Goal: Transaction & Acquisition: Purchase product/service

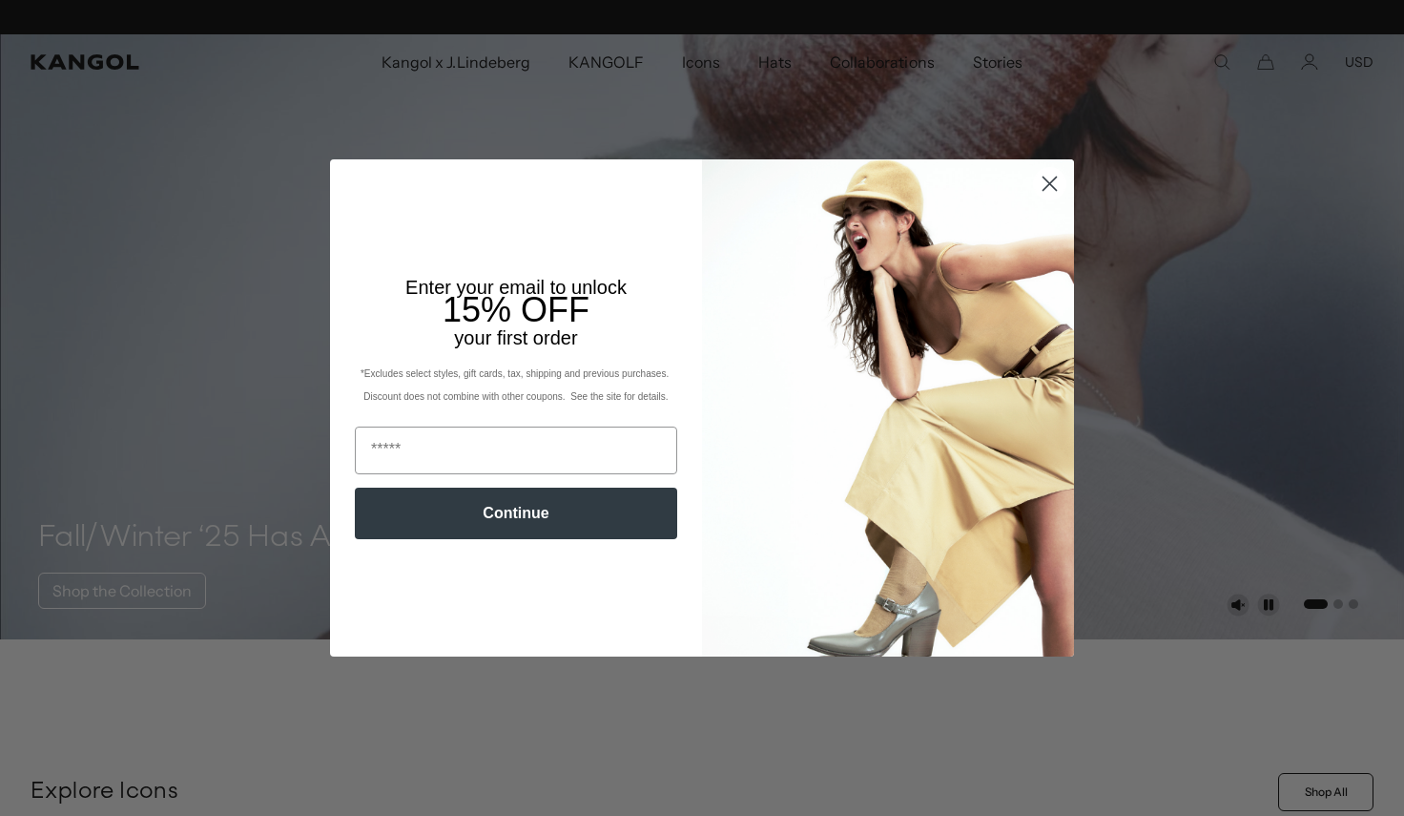
scroll to position [0, 393]
click at [1054, 180] on icon "Close dialog" at bounding box center [1050, 183] width 13 height 13
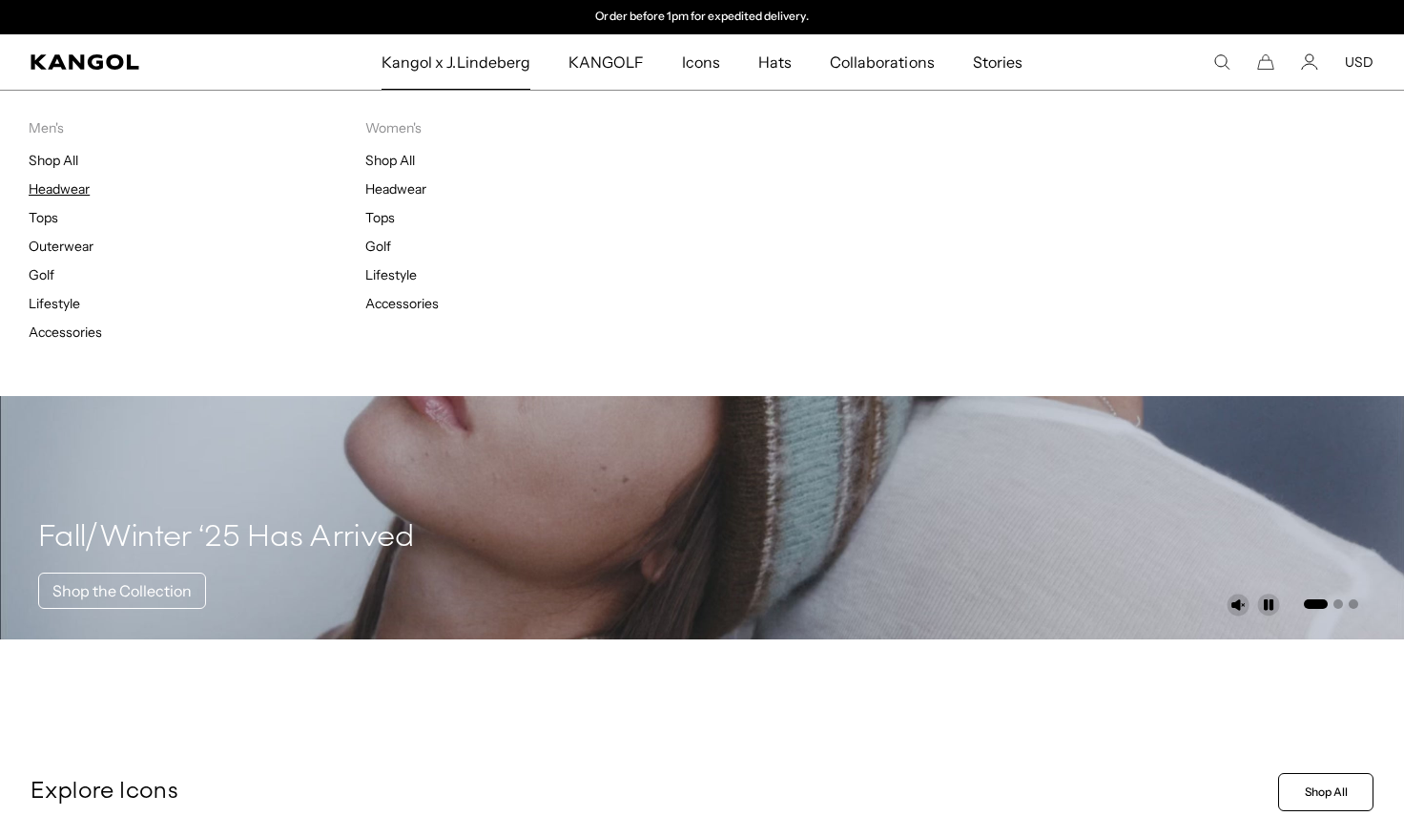
click at [63, 188] on link "Headwear" at bounding box center [59, 188] width 61 height 17
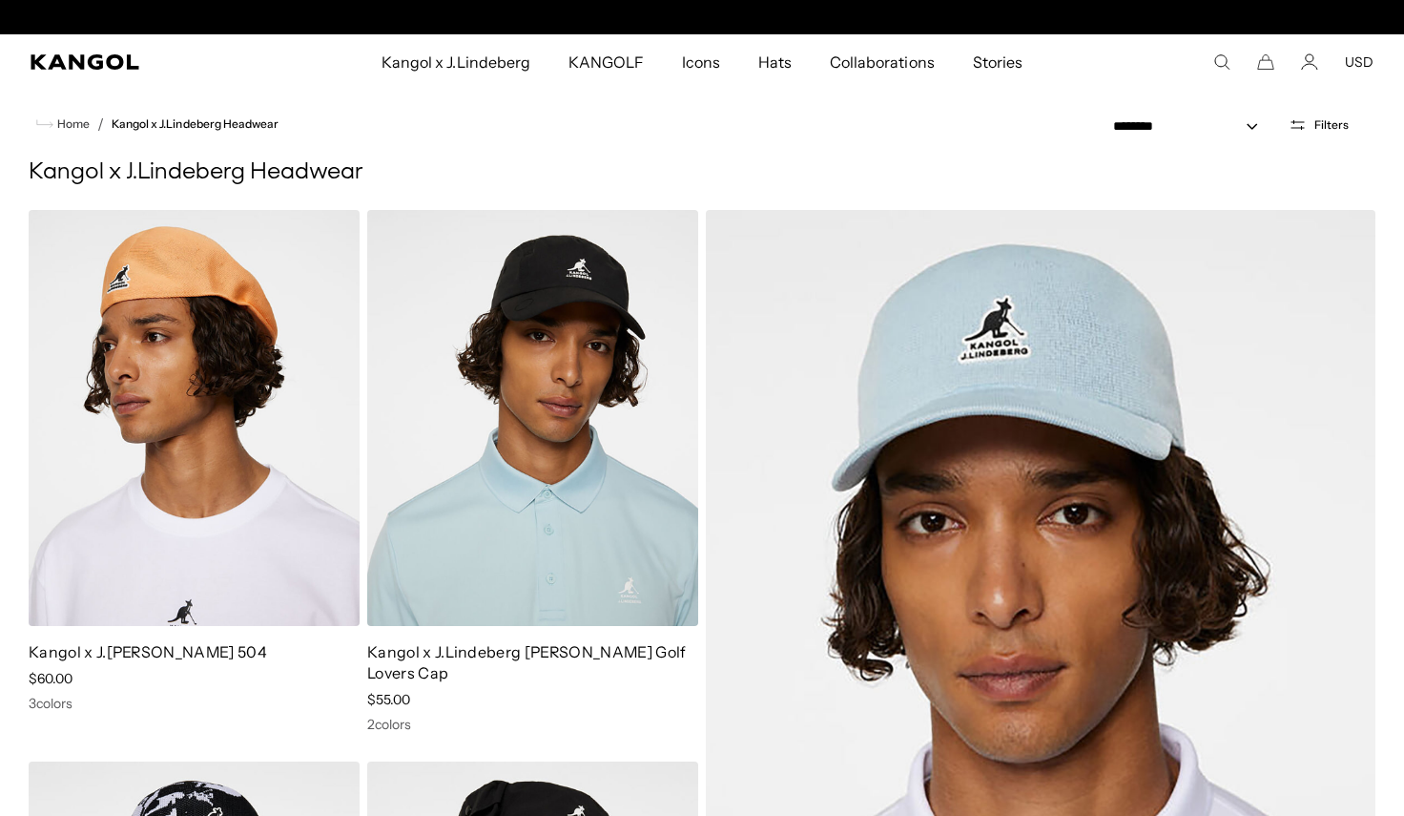
scroll to position [0, 393]
click at [1311, 128] on button "Filters" at bounding box center [1318, 124] width 83 height 17
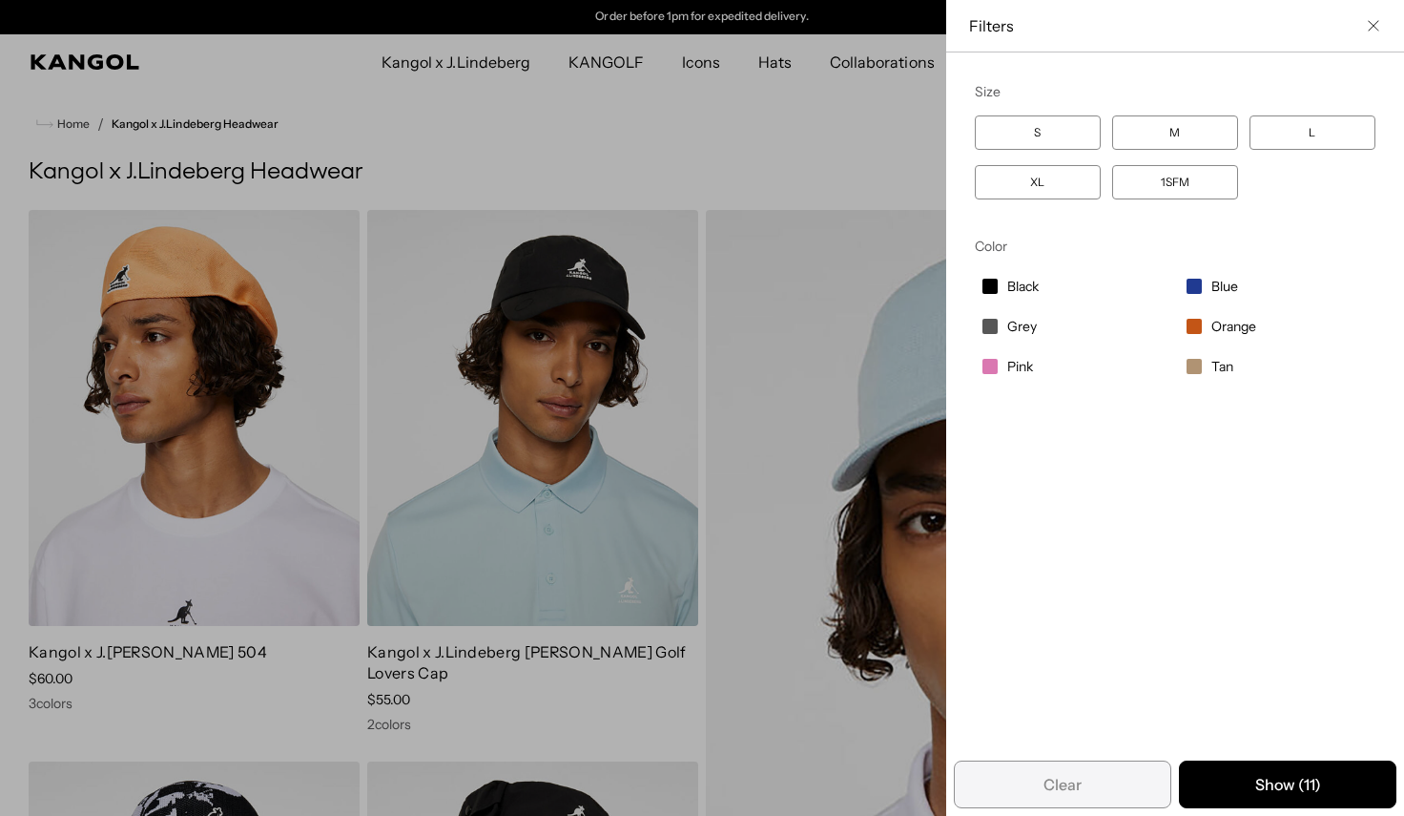
click at [1375, 21] on icon "Close filter list" at bounding box center [1373, 25] width 11 height 11
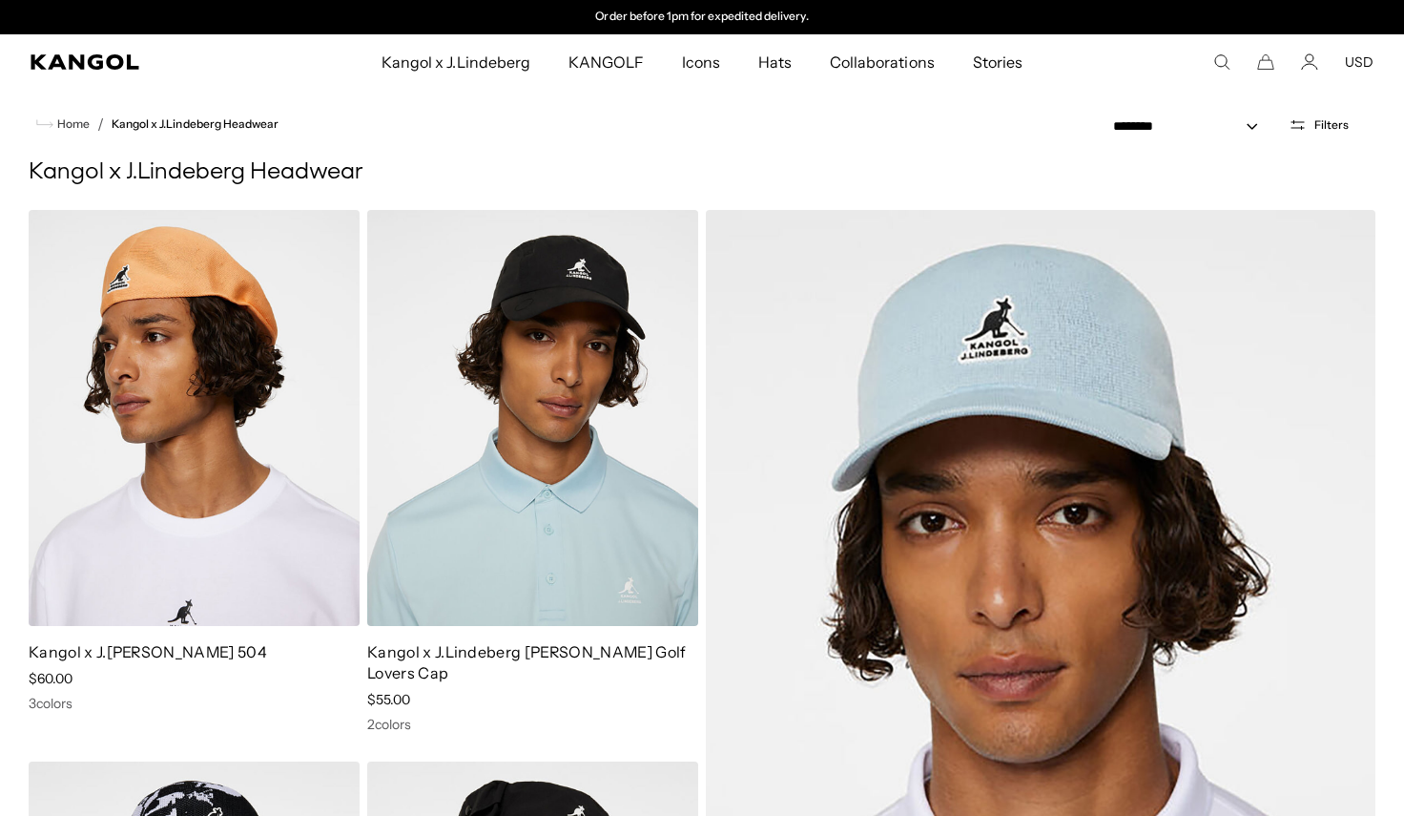
click at [1221, 66] on icon "Search here" at bounding box center [1221, 61] width 17 height 17
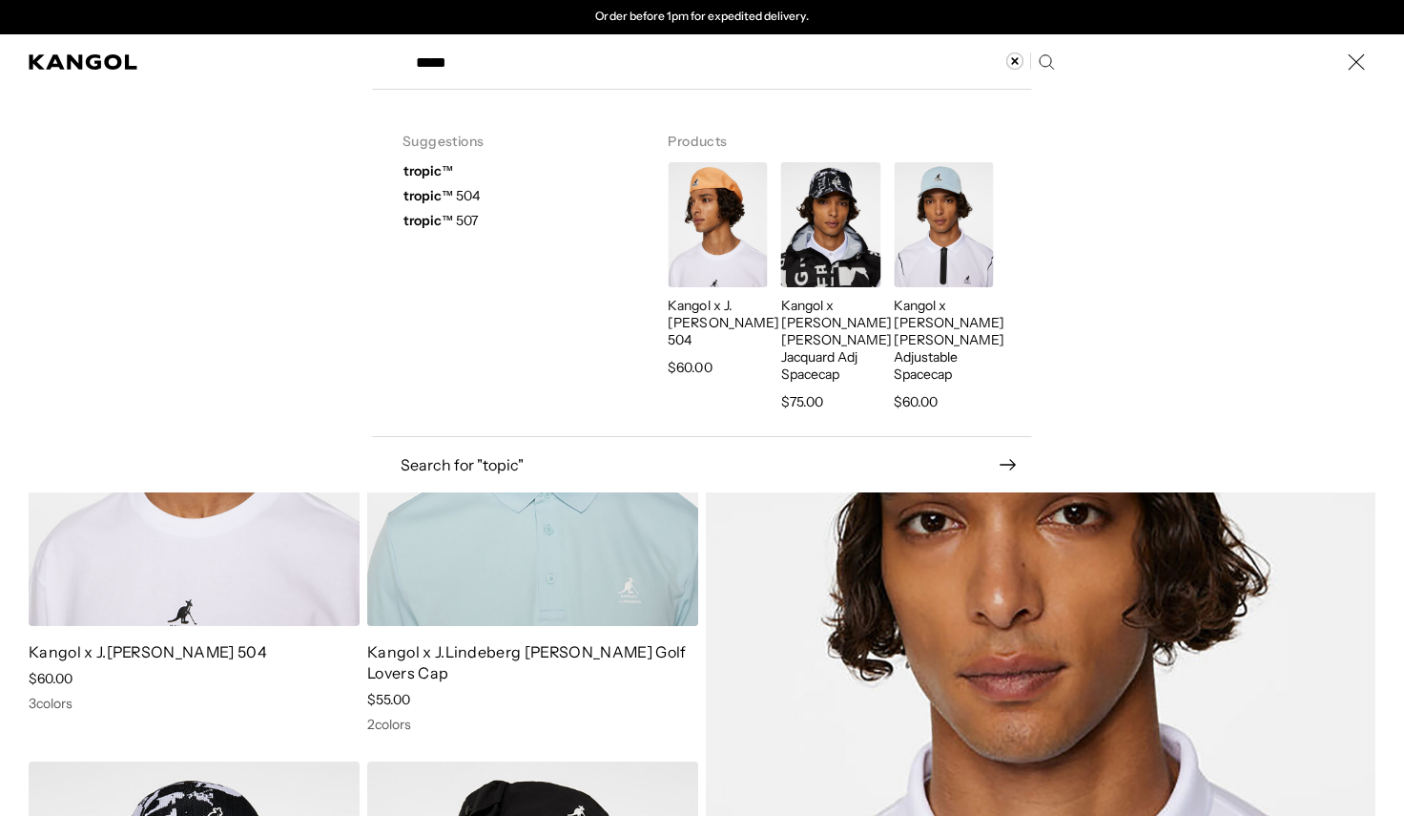
click at [469, 217] on span "tropic ™ 507" at bounding box center [440, 220] width 74 height 17
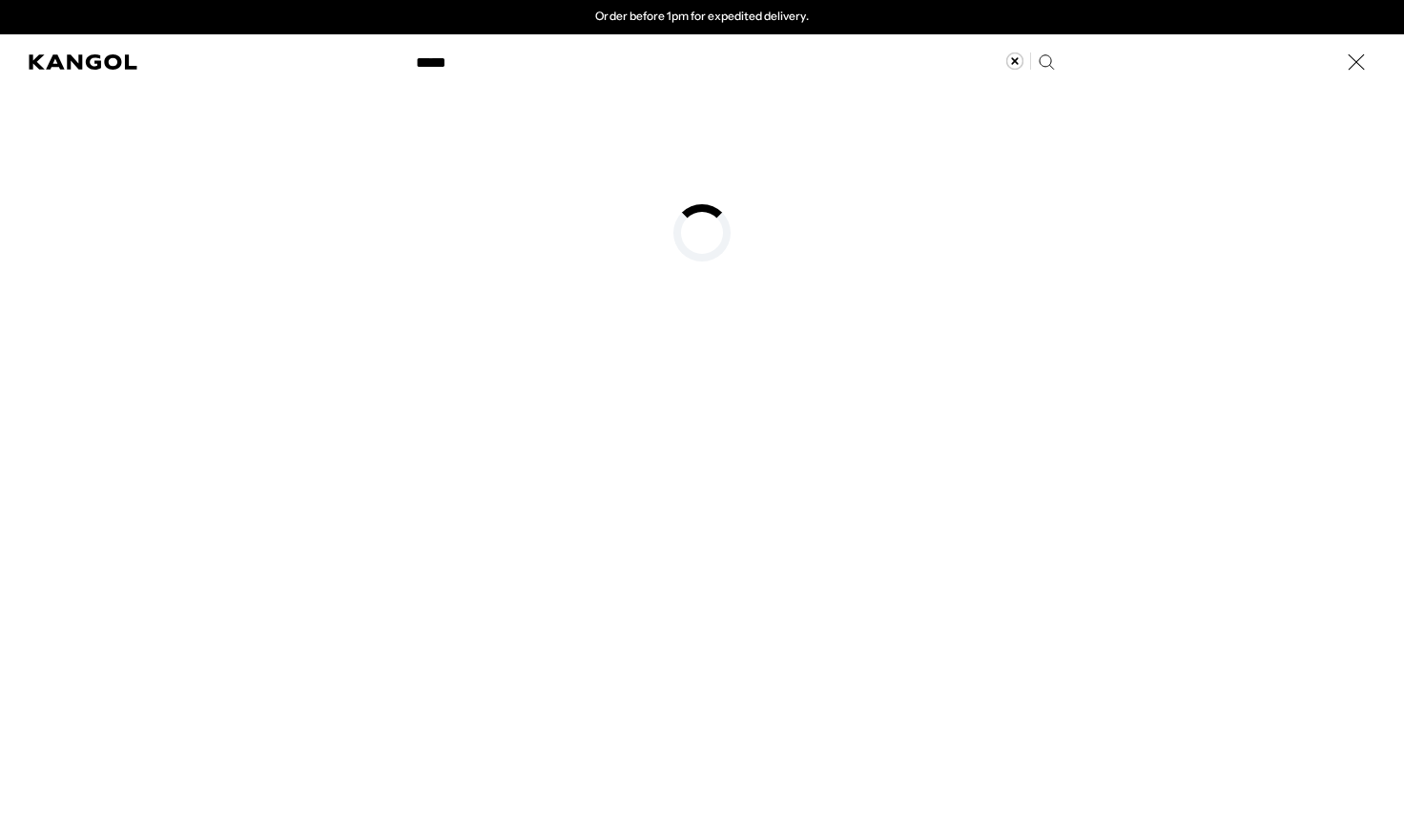
type input "**********"
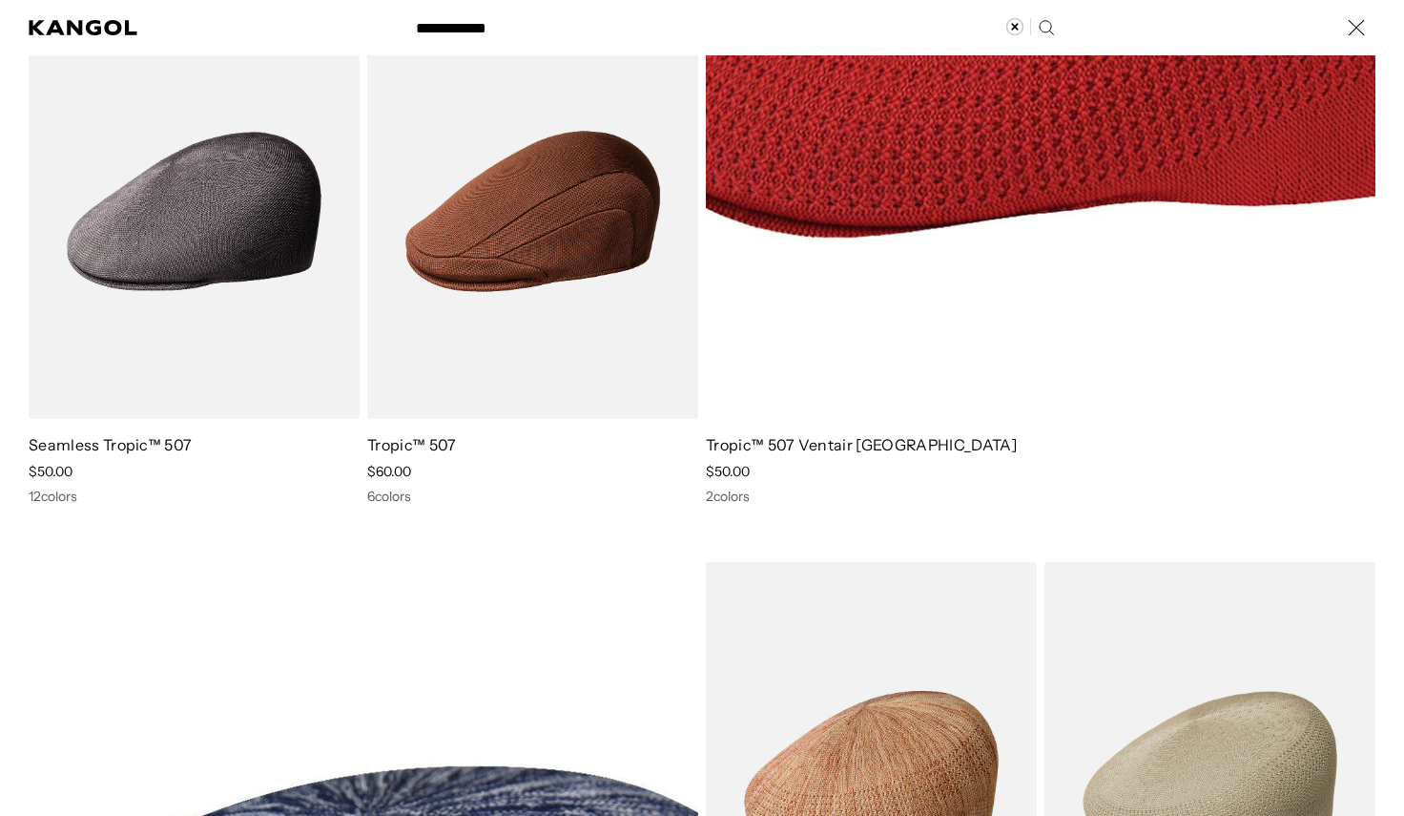
scroll to position [0, 393]
click at [0, 28] on div "Search here" at bounding box center [0, 28] width 0 height 0
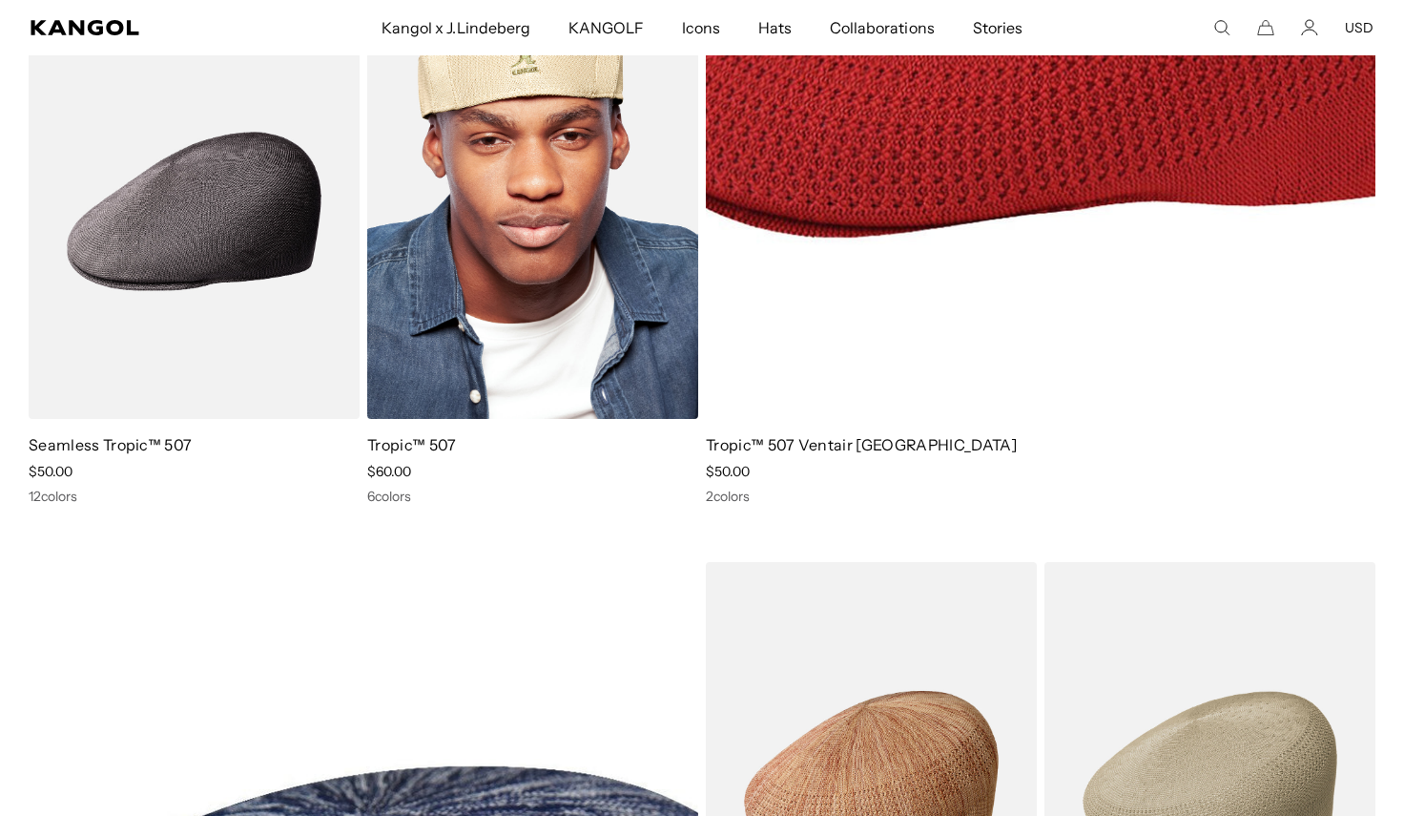
scroll to position [0, 0]
click at [519, 324] on img at bounding box center [532, 212] width 331 height 416
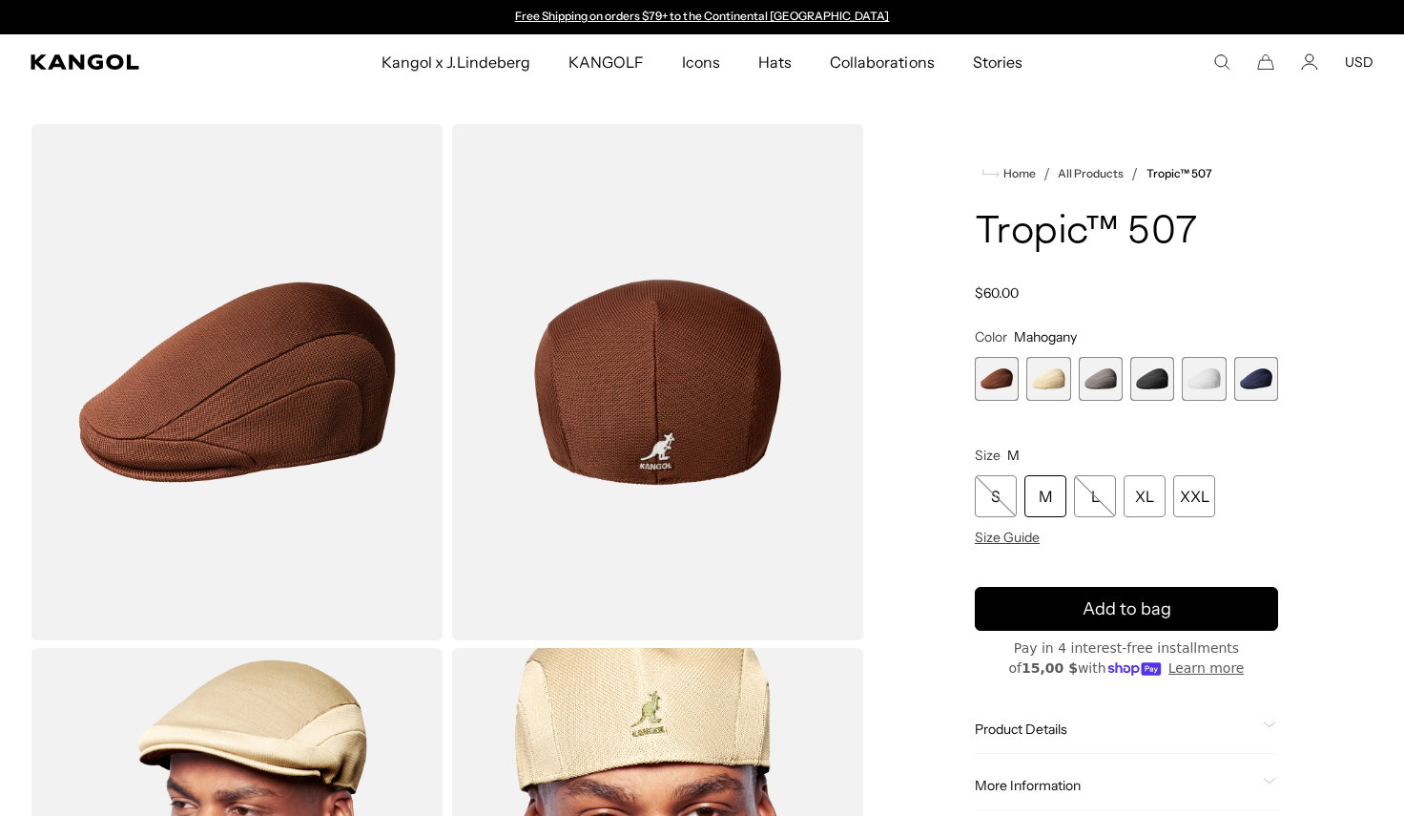
click at [1204, 379] on span "5 of 6" at bounding box center [1204, 379] width 44 height 44
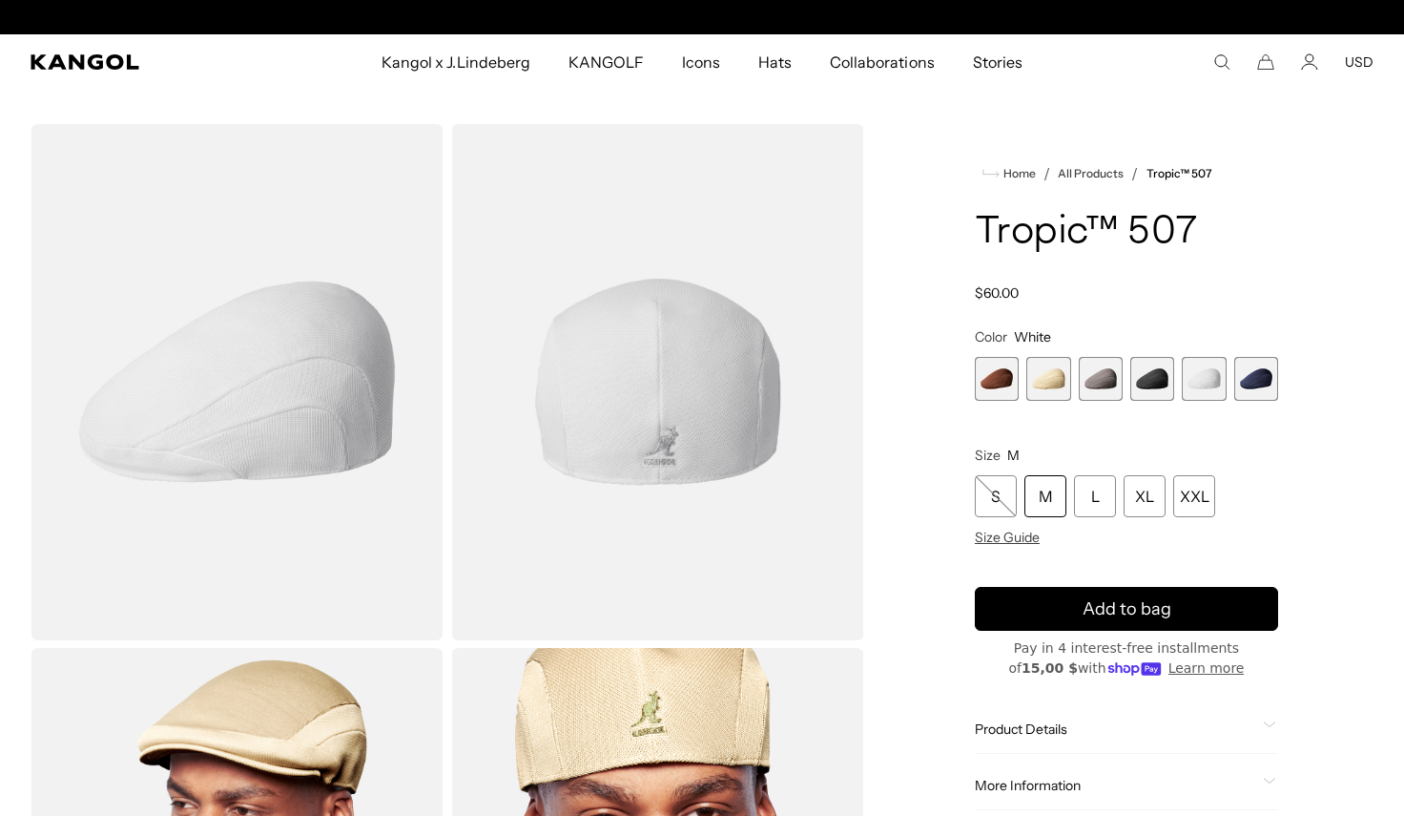
scroll to position [0, 393]
click at [1254, 383] on span "6 of 6" at bounding box center [1256, 379] width 44 height 44
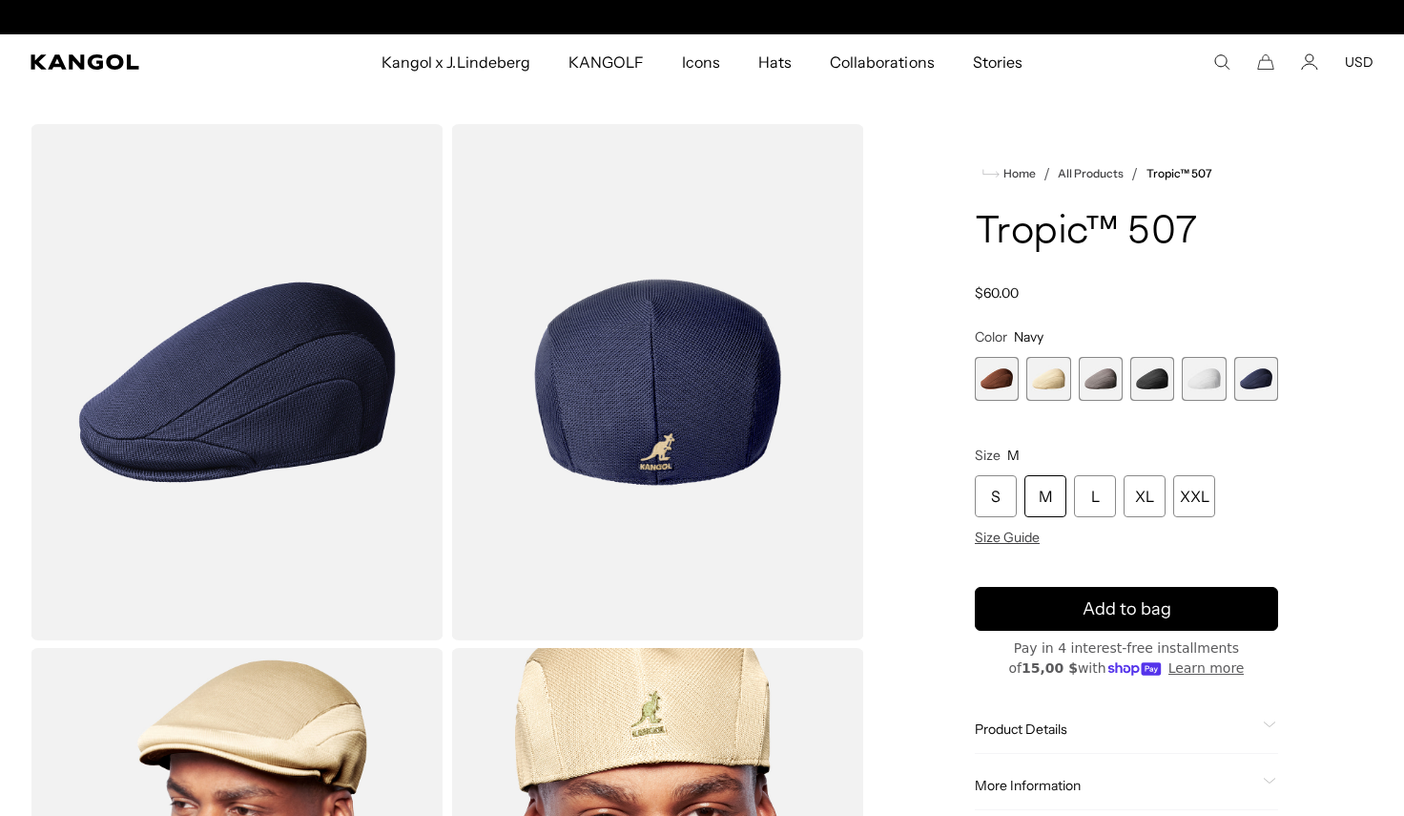
click at [1162, 382] on span "4 of 6" at bounding box center [1152, 379] width 44 height 44
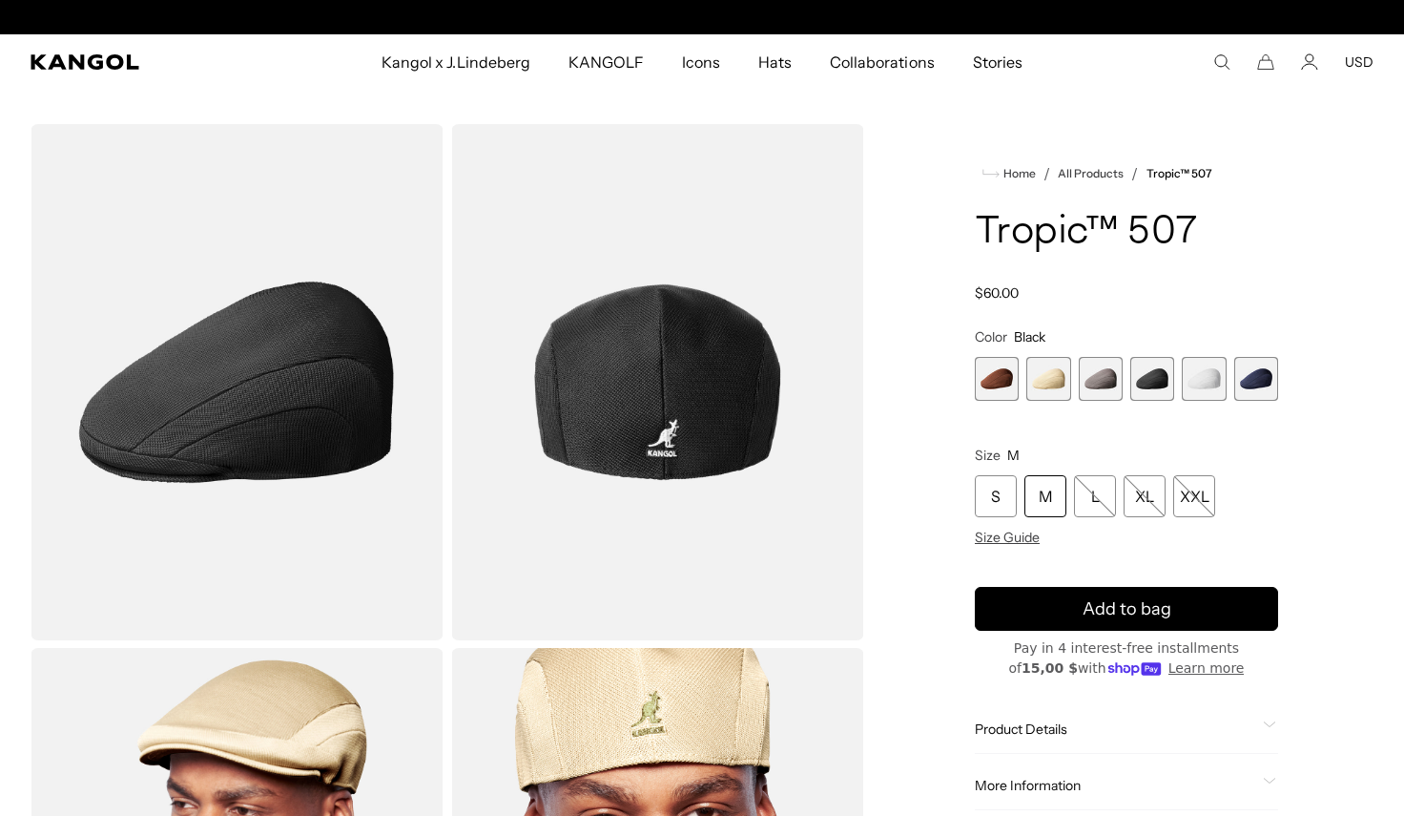
scroll to position [0, 393]
click at [1263, 380] on span "6 of 6" at bounding box center [1256, 379] width 44 height 44
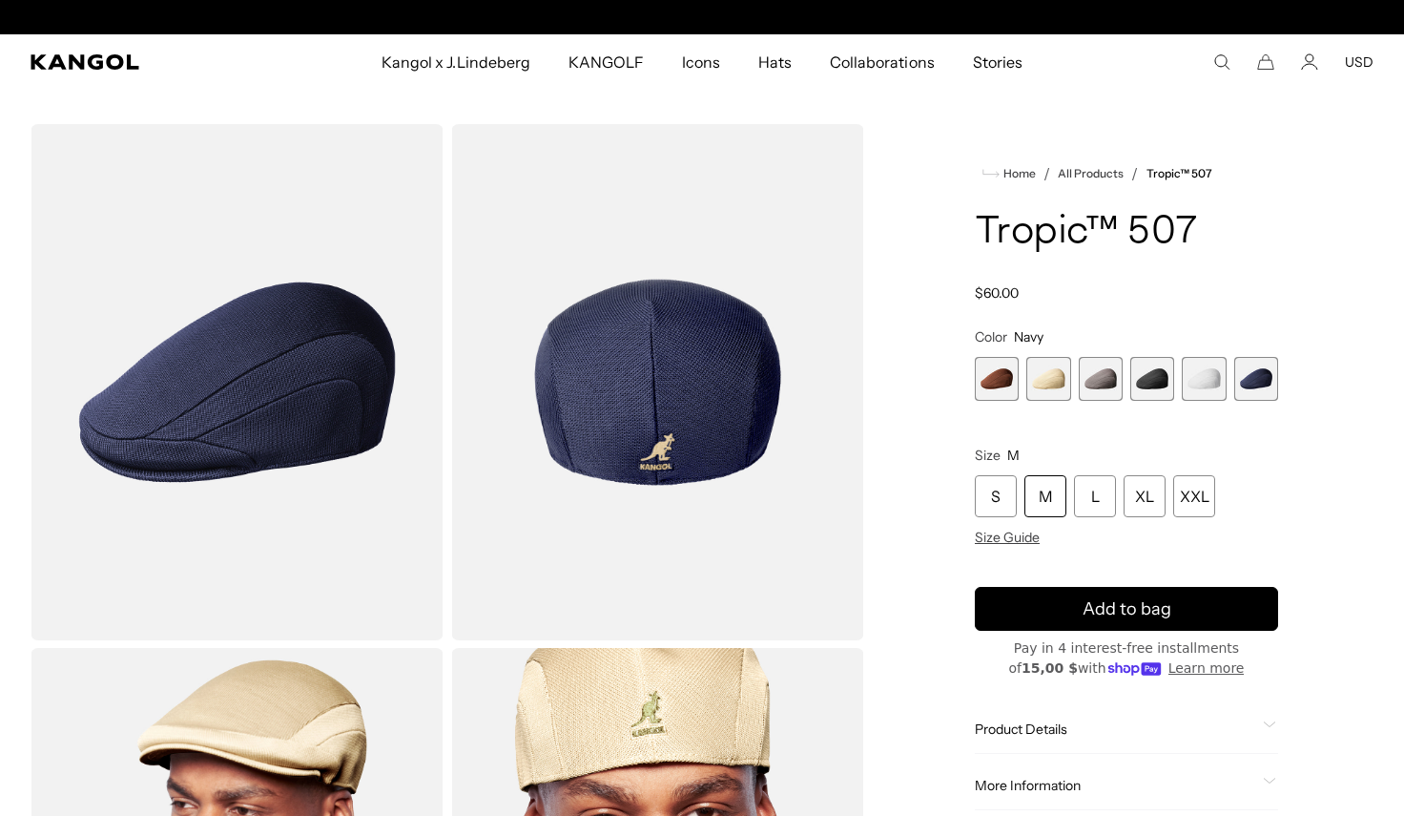
click at [1219, 379] on span "5 of 6" at bounding box center [1204, 379] width 44 height 44
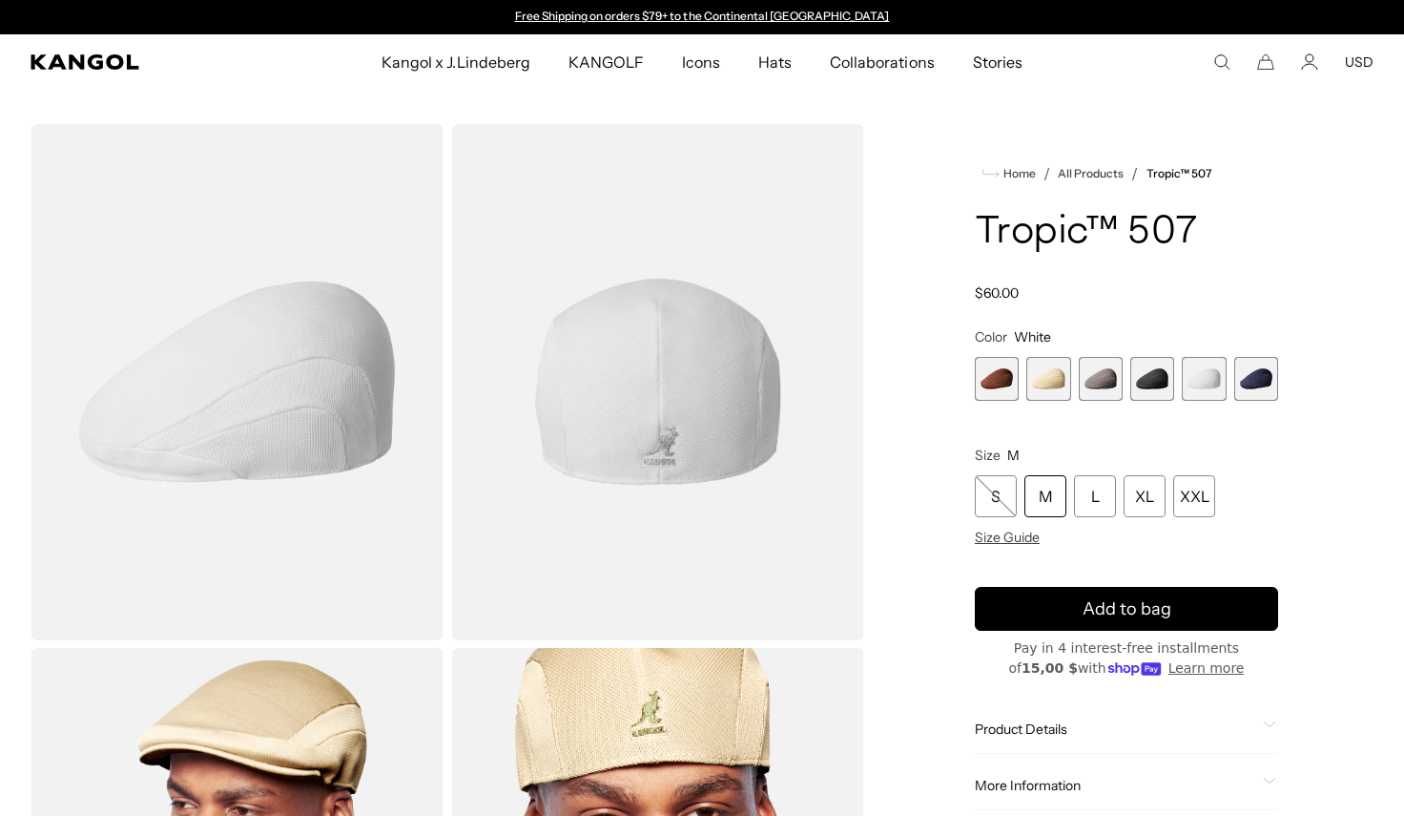
click at [1036, 373] on span "2 of 6" at bounding box center [1048, 379] width 44 height 44
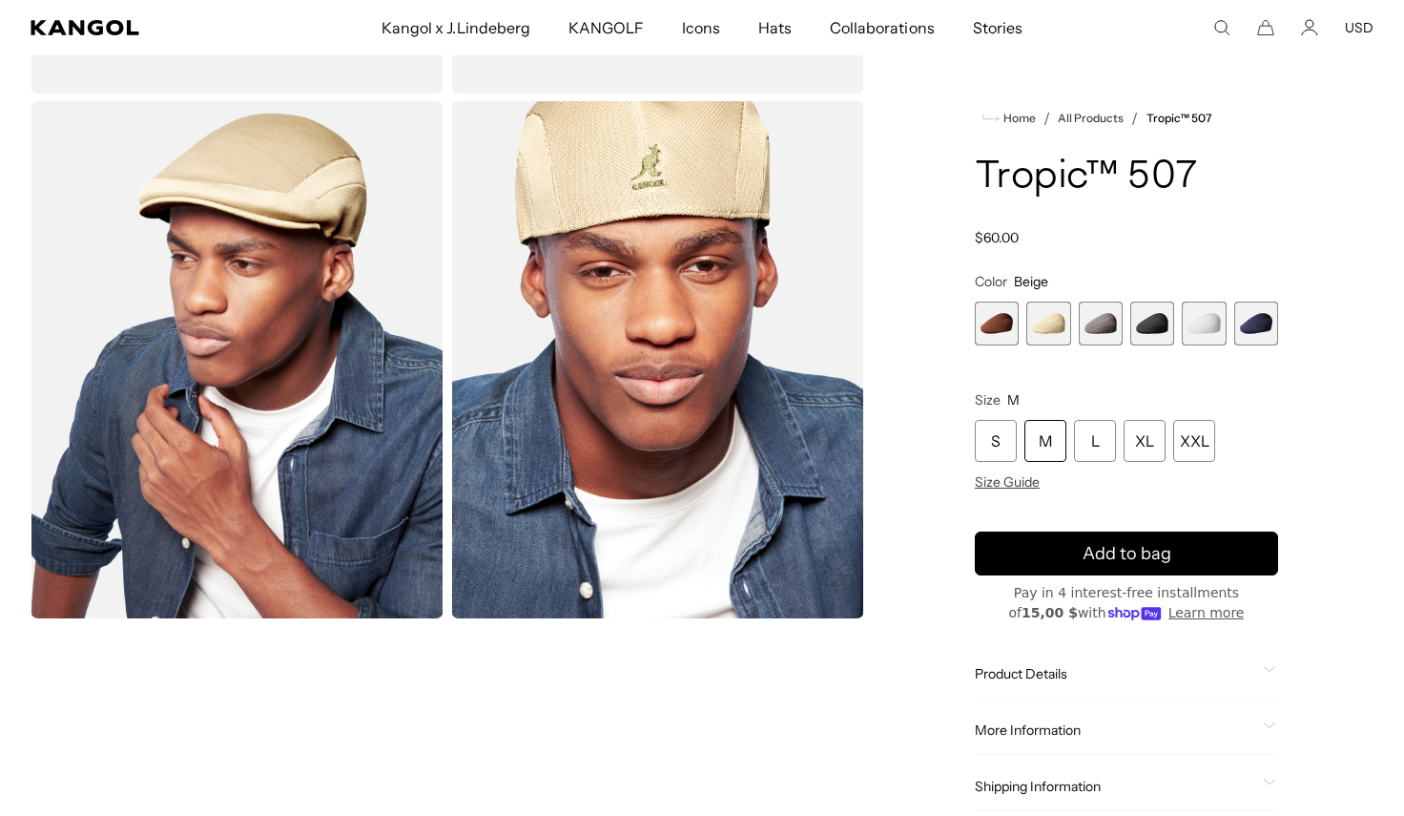
click at [1249, 313] on span "6 of 6" at bounding box center [1256, 323] width 44 height 44
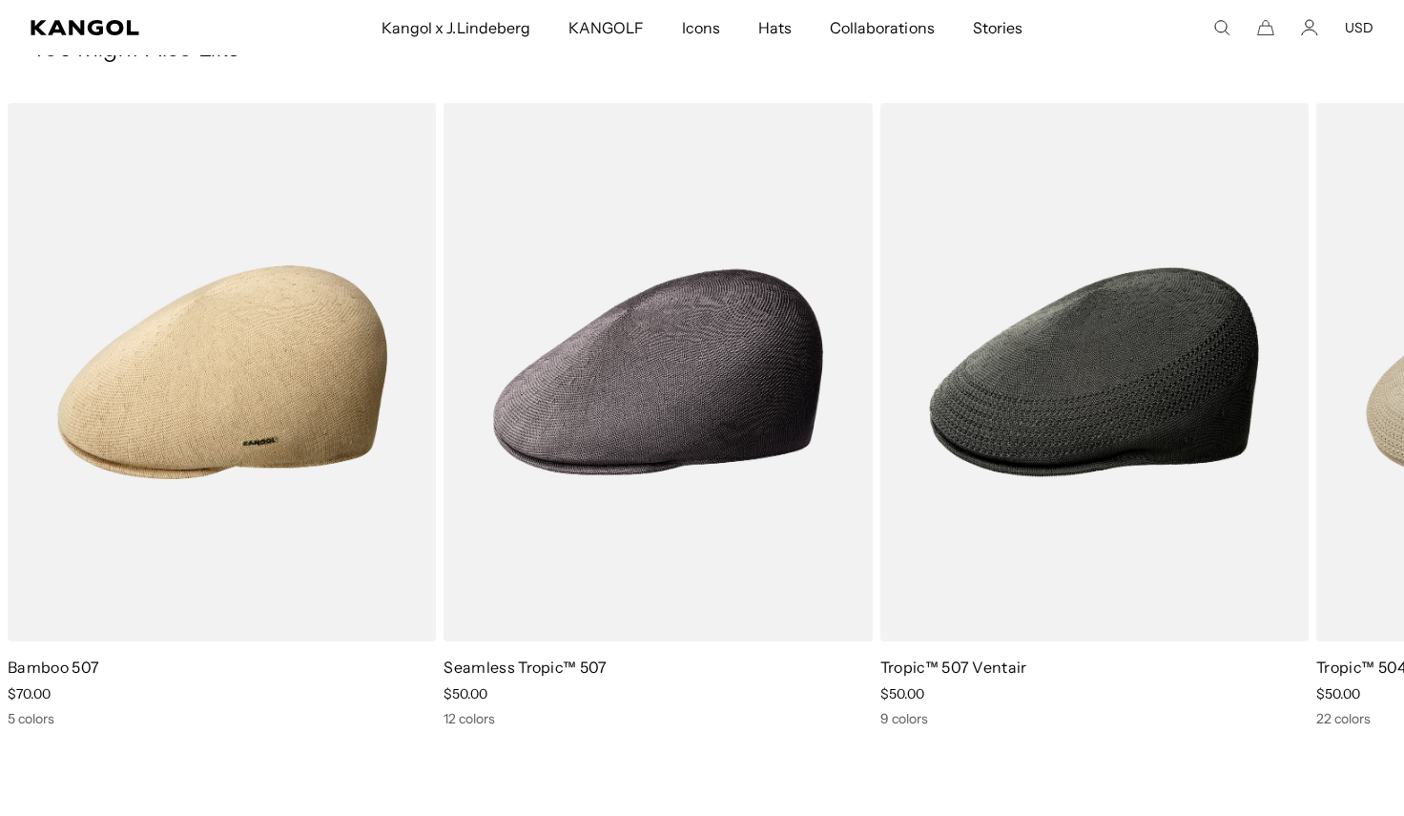
scroll to position [0, 393]
click at [1354, 432] on icon at bounding box center [1358, 430] width 31 height 31
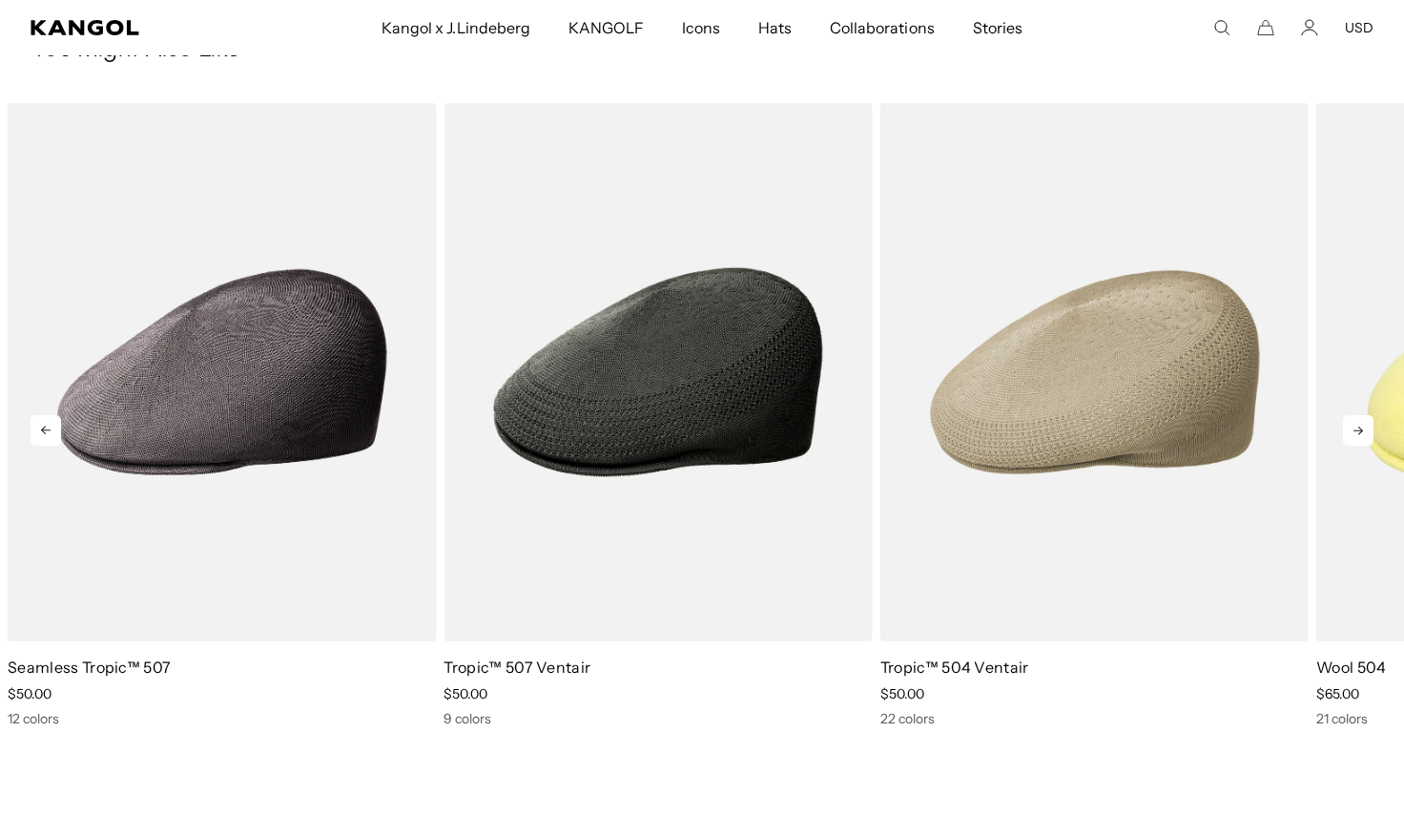
click at [1352, 436] on icon at bounding box center [1358, 430] width 31 height 31
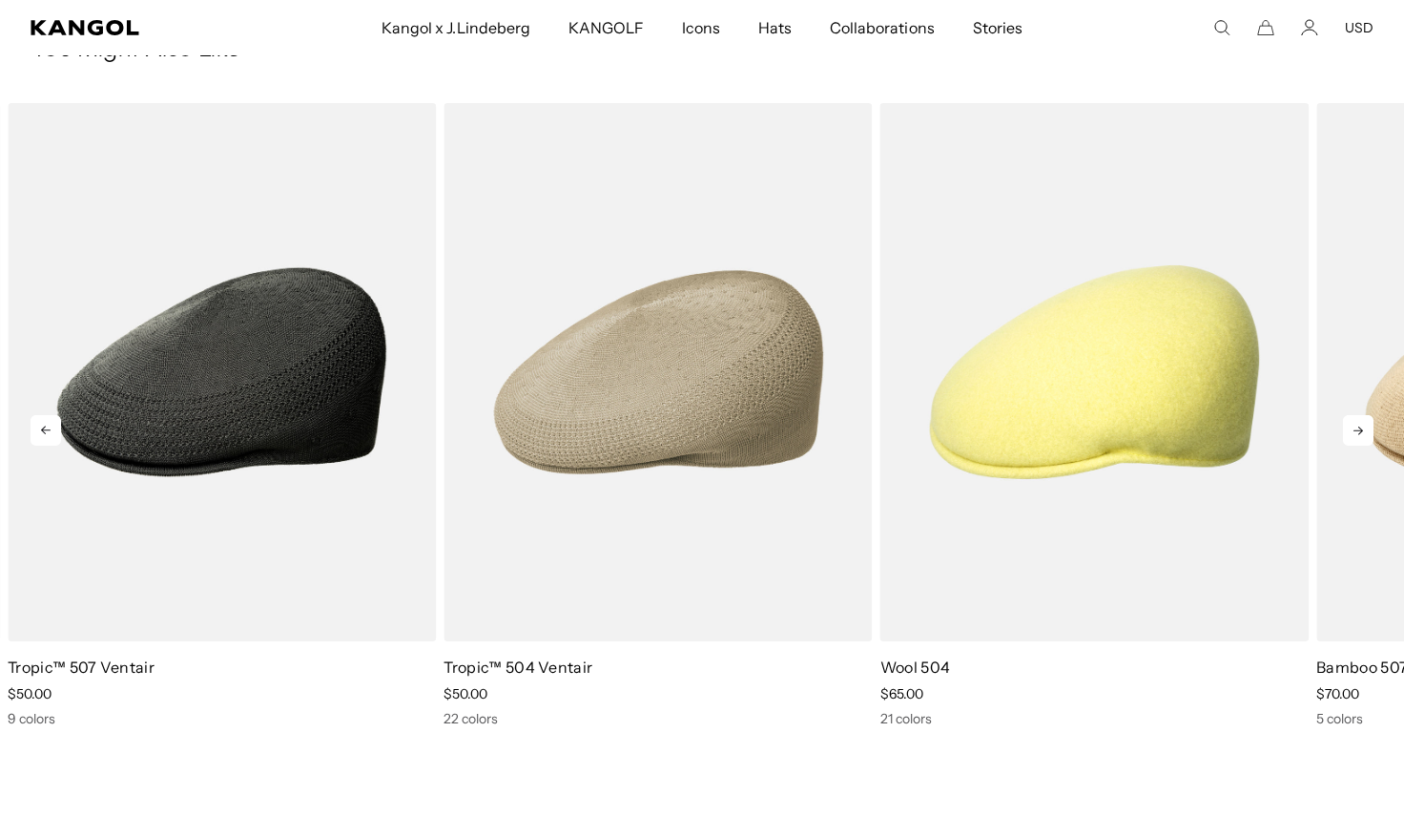
click at [1352, 436] on icon at bounding box center [1358, 430] width 31 height 31
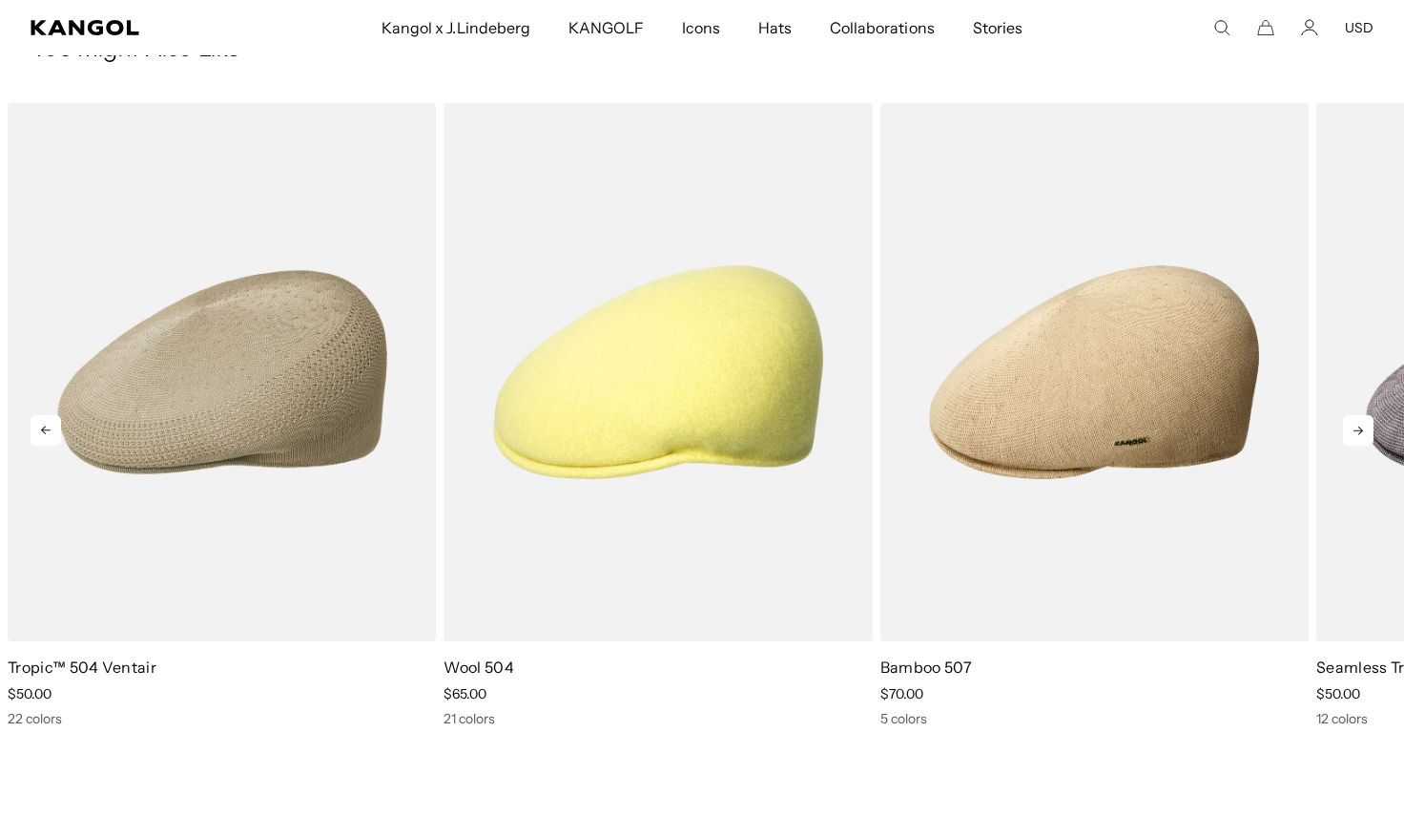
click at [1347, 429] on icon at bounding box center [1358, 430] width 31 height 31
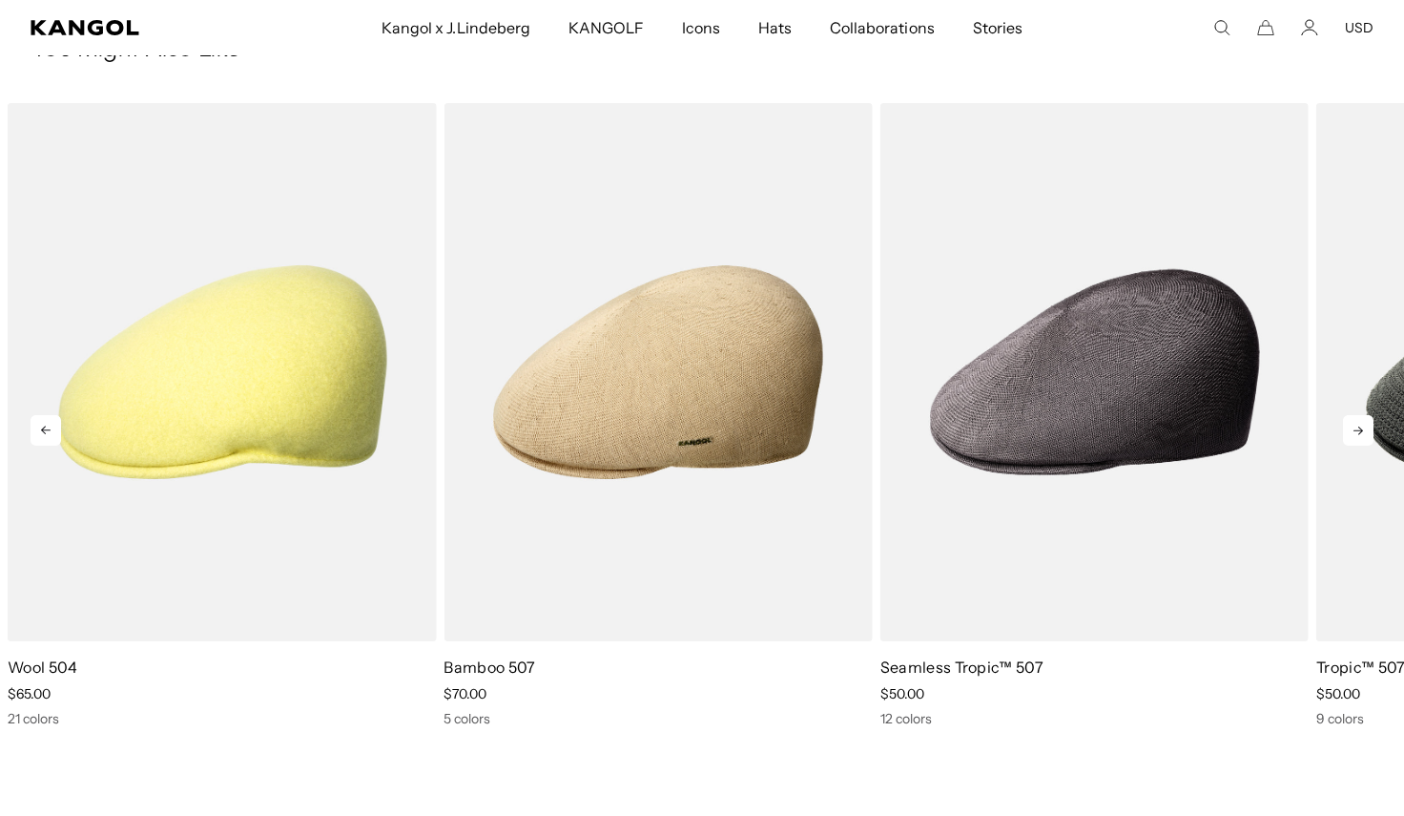
scroll to position [0, 0]
click at [1347, 429] on icon at bounding box center [1358, 430] width 31 height 31
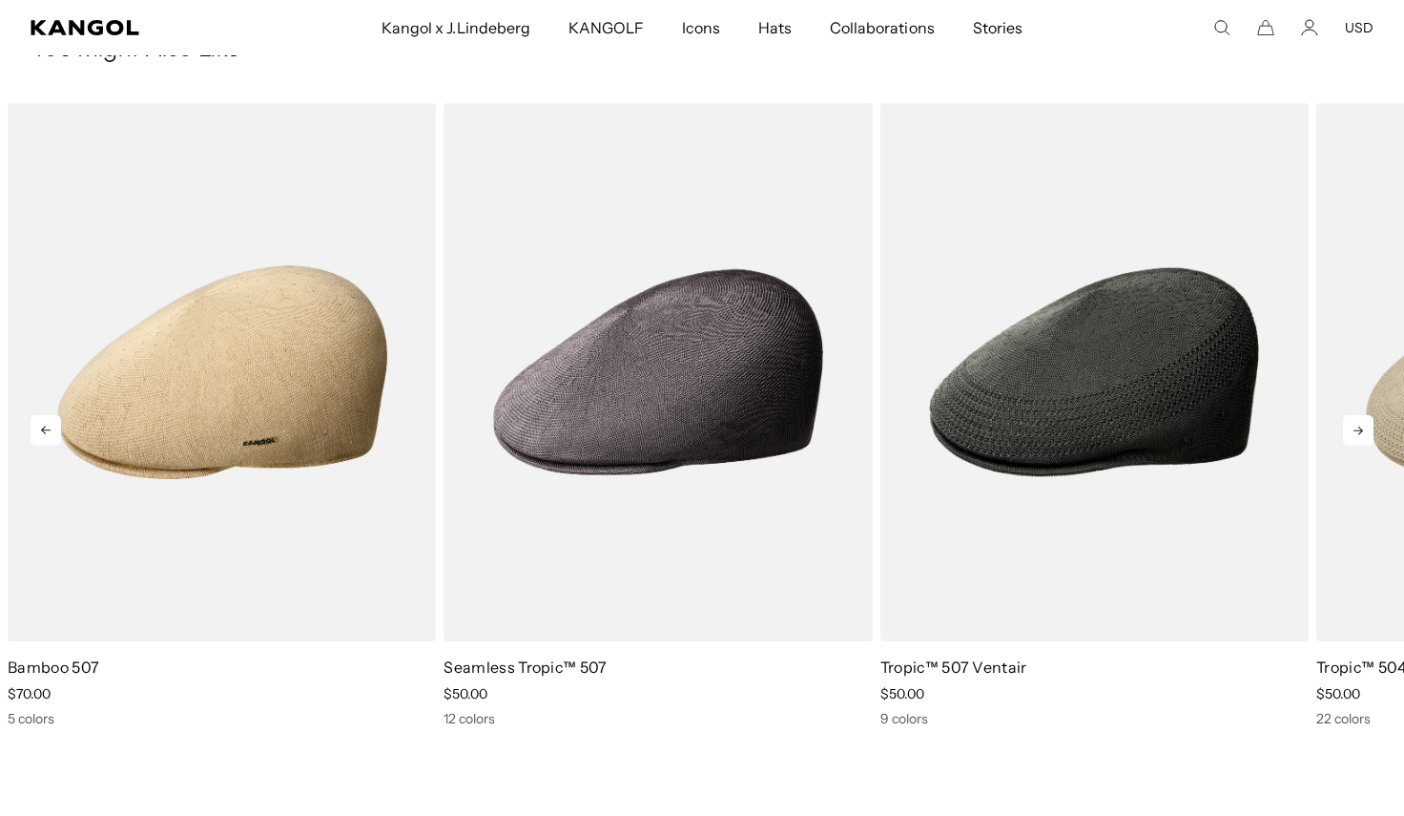
click at [1360, 429] on icon at bounding box center [1358, 430] width 31 height 31
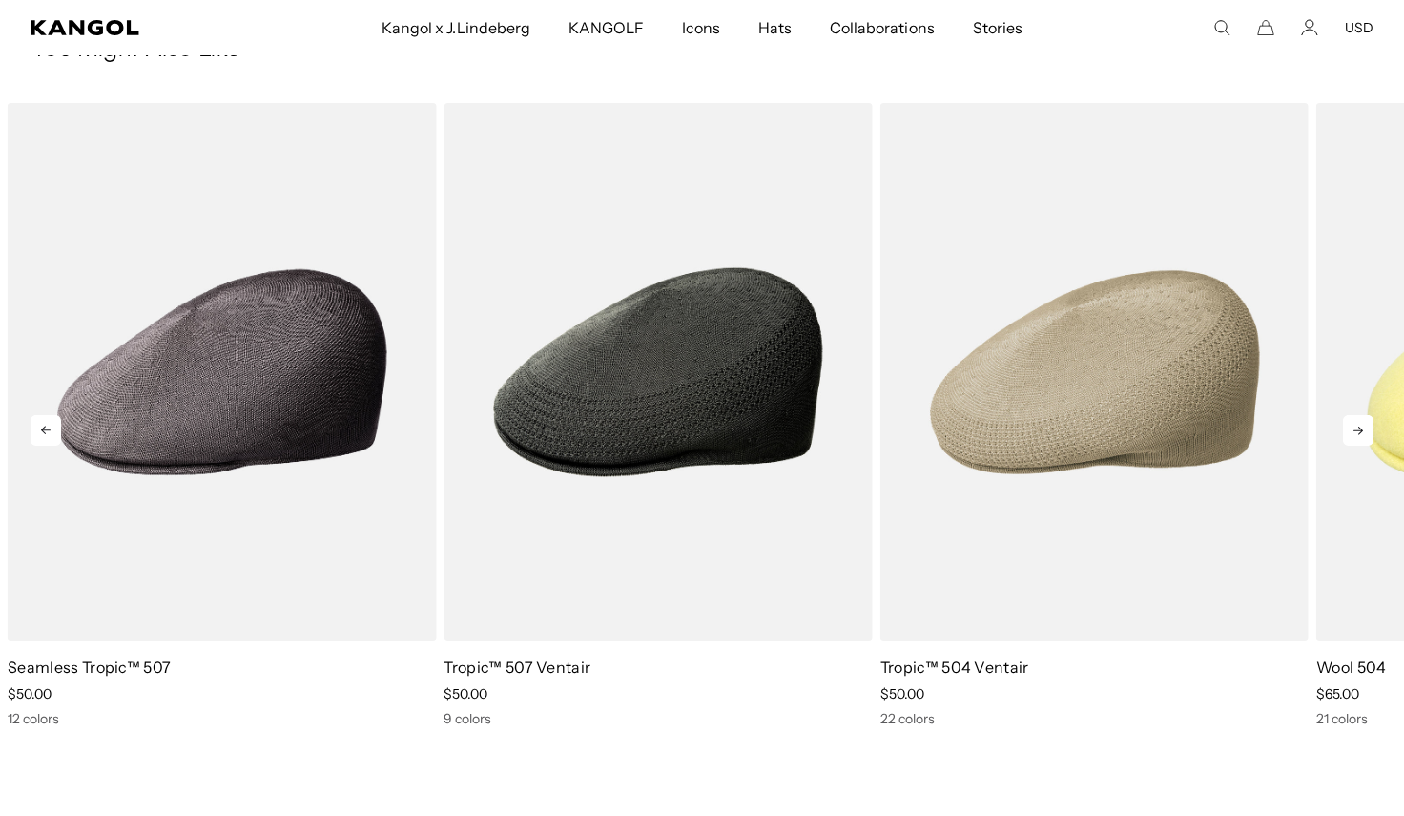
click at [1360, 429] on icon at bounding box center [1358, 430] width 31 height 31
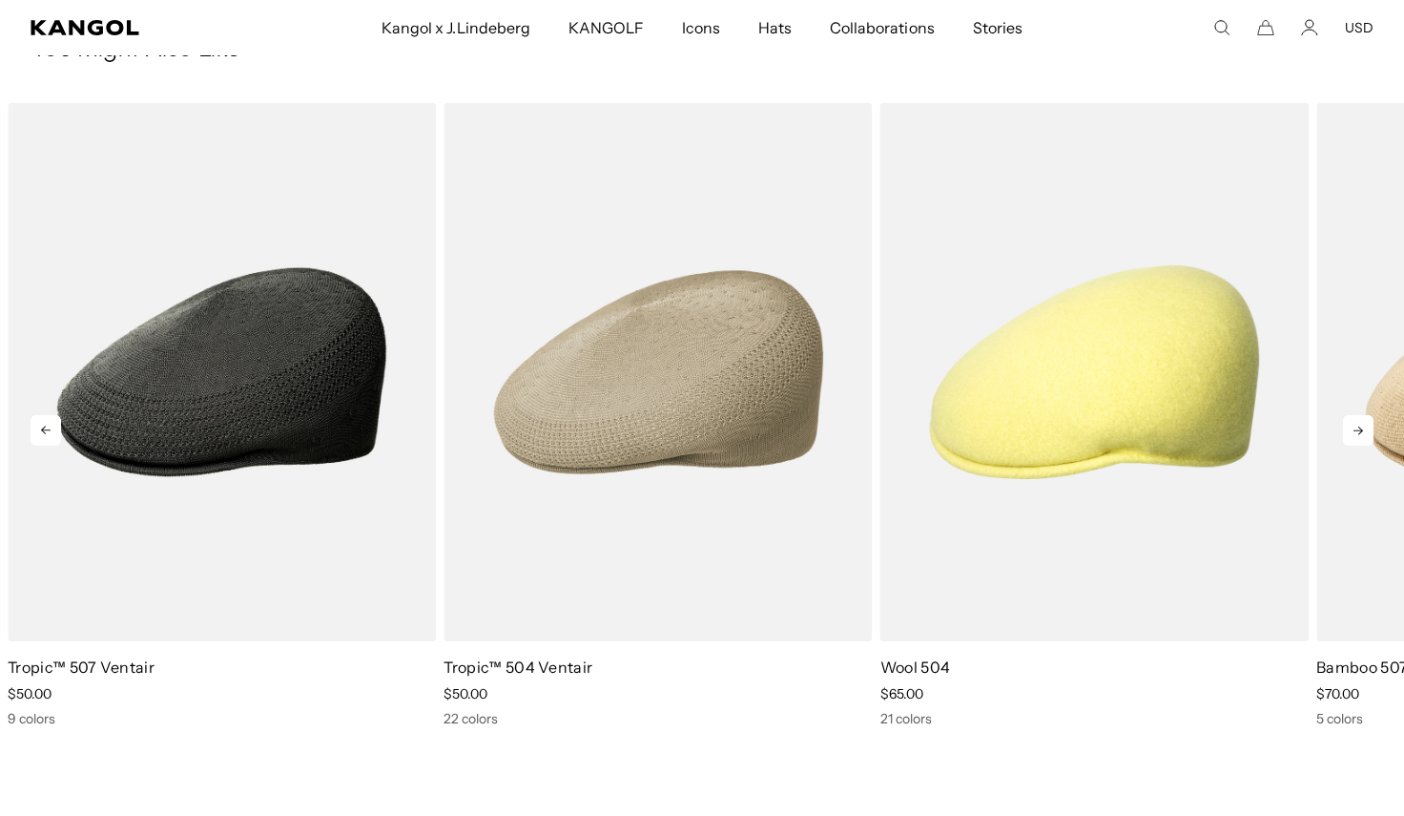
scroll to position [0, 393]
click at [1360, 429] on icon at bounding box center [1358, 430] width 31 height 31
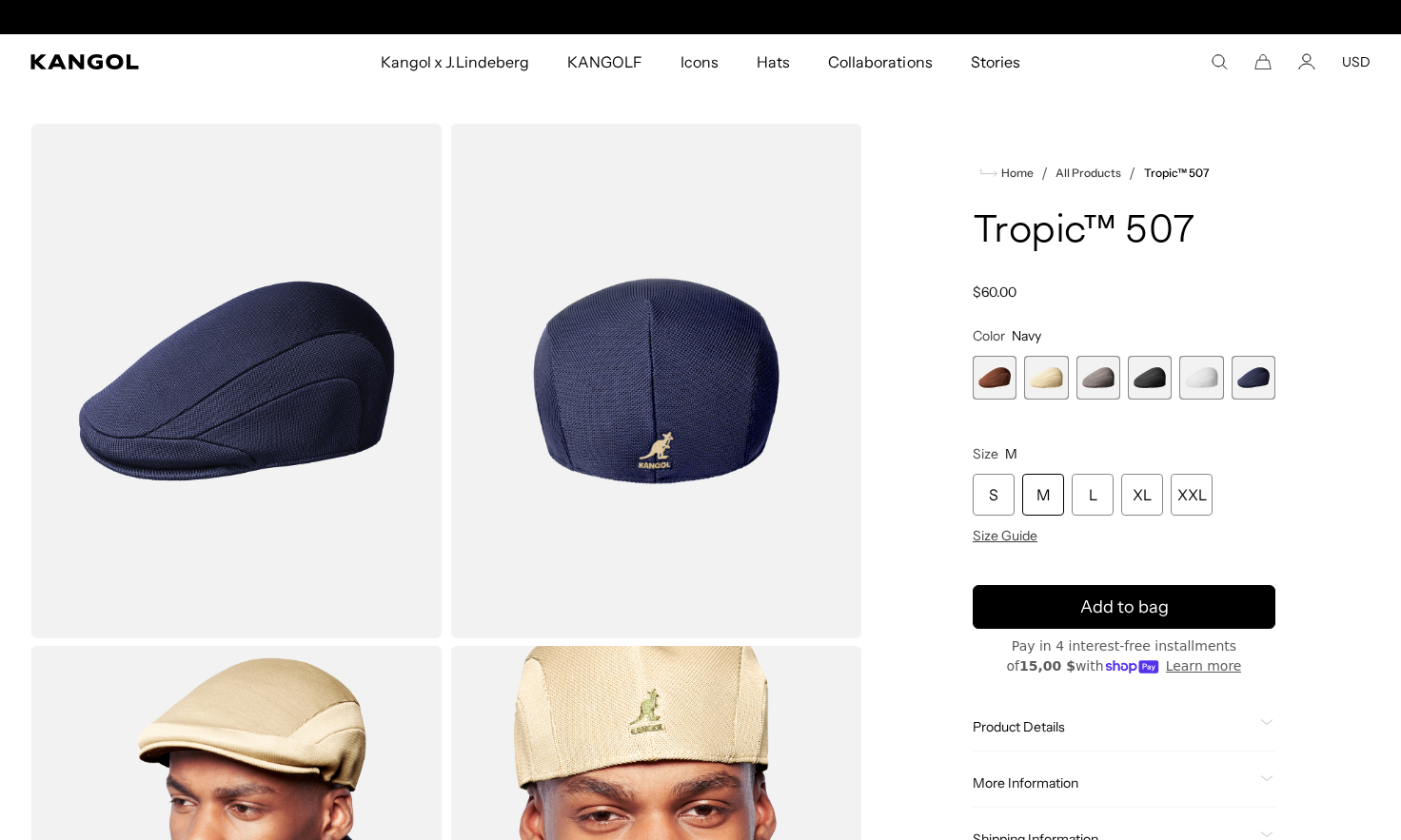
scroll to position [0, 0]
